Goal: Navigation & Orientation: Find specific page/section

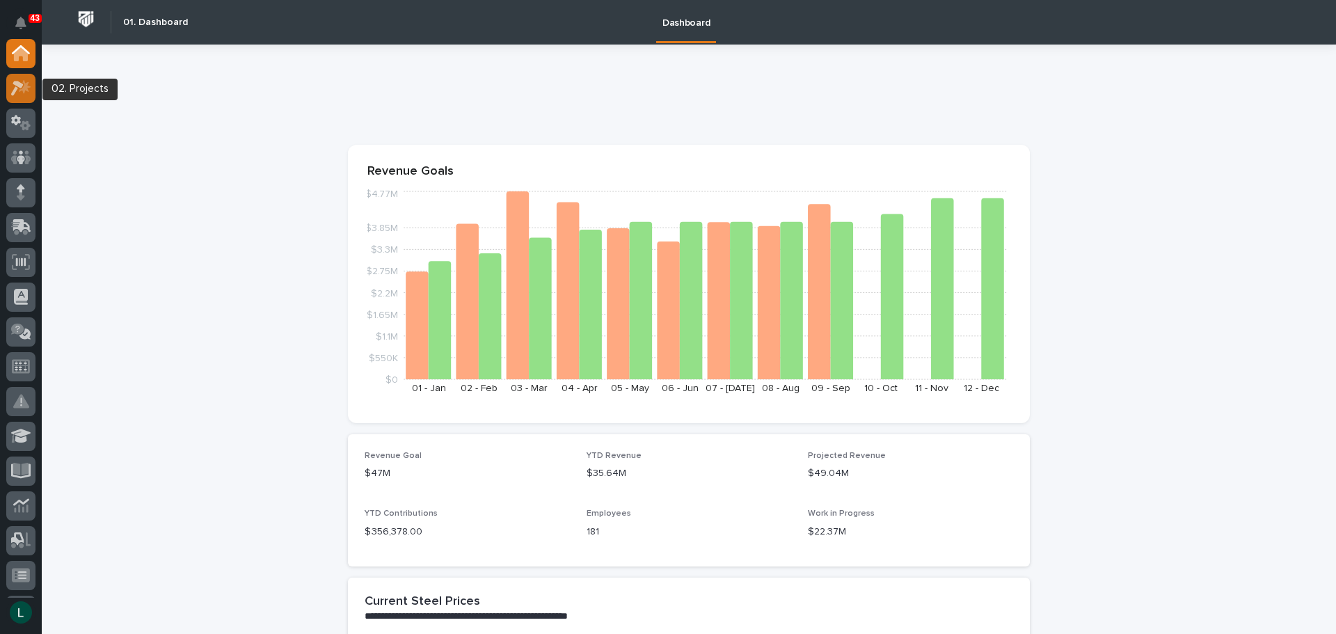
click at [19, 91] on icon at bounding box center [25, 86] width 12 height 14
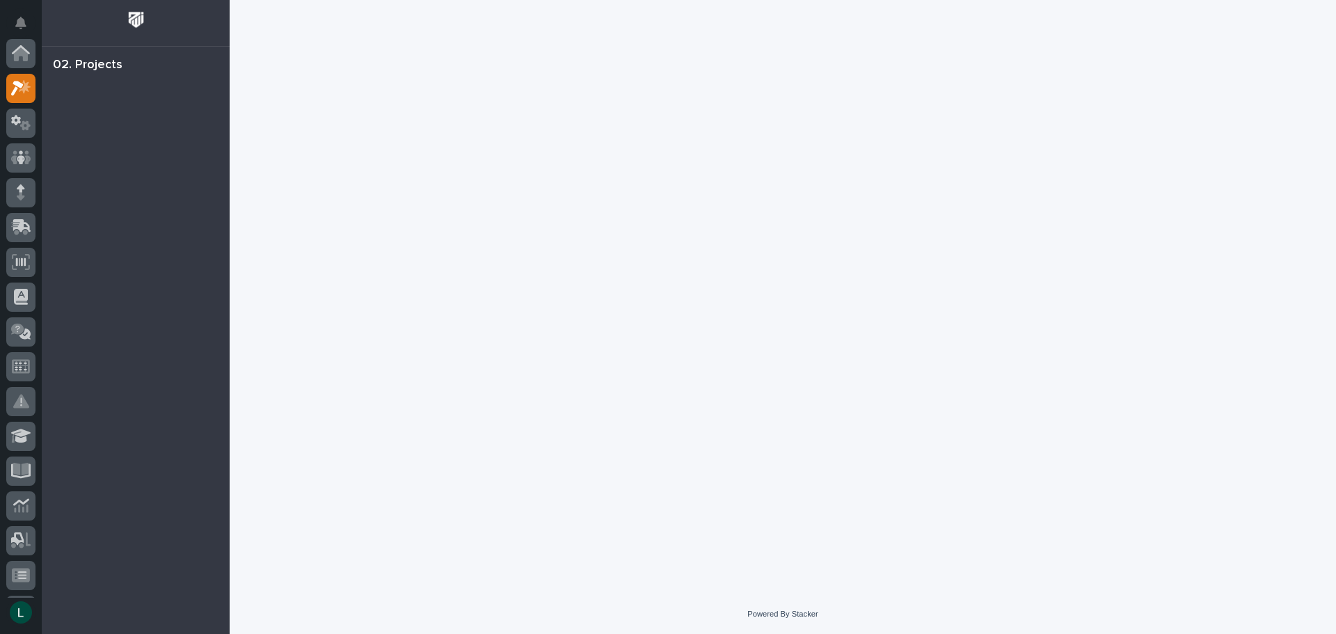
scroll to position [35, 0]
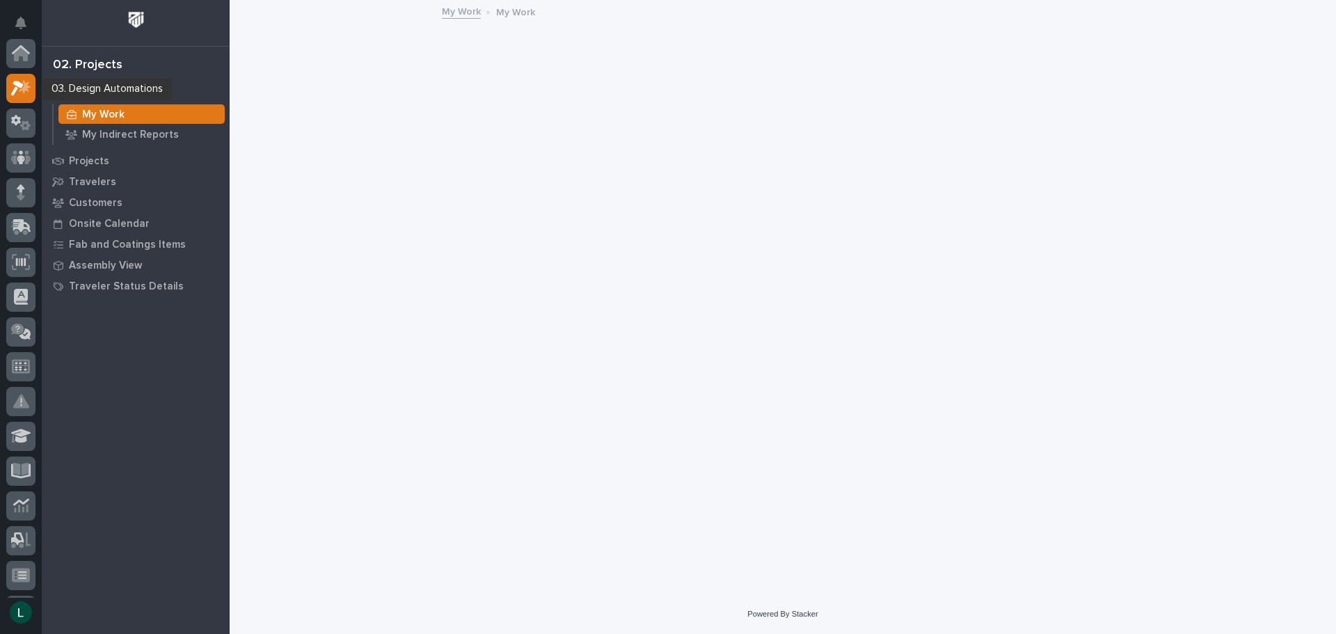
scroll to position [35, 0]
